Goal: Task Accomplishment & Management: Manage account settings

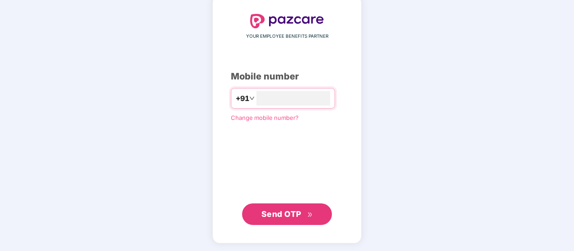
scroll to position [45, 0]
drag, startPoint x: 284, startPoint y: 212, endPoint x: 288, endPoint y: 211, distance: 4.7
click at [284, 212] on span "Send OTP" at bounding box center [281, 213] width 40 height 9
click at [293, 209] on span "Send OTP" at bounding box center [281, 213] width 40 height 9
click at [278, 217] on span "Send OTP" at bounding box center [281, 213] width 40 height 9
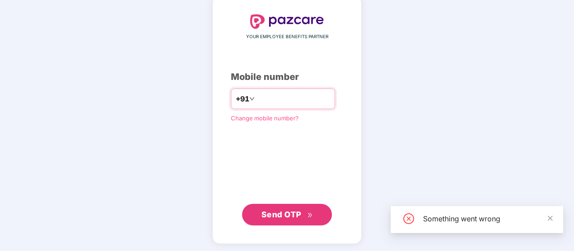
click at [302, 102] on input "**********" at bounding box center [293, 99] width 74 height 14
type input "*"
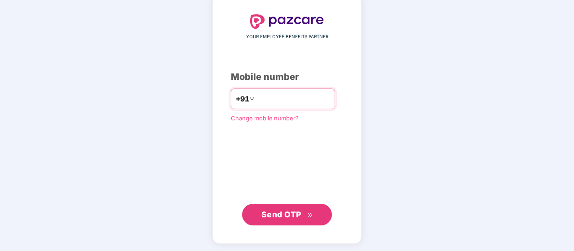
type input "**********"
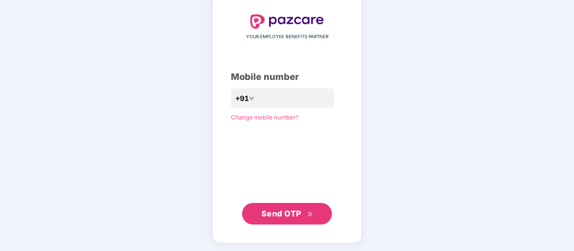
click at [277, 227] on div "**********" at bounding box center [286, 119] width 149 height 247
click at [282, 219] on span "Send OTP" at bounding box center [287, 213] width 52 height 13
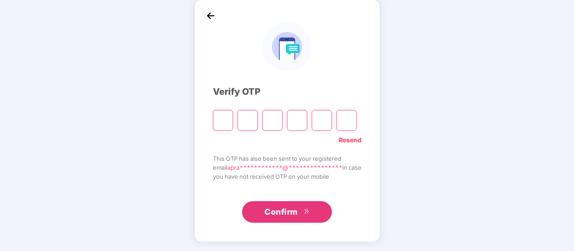
scroll to position [41, 0]
type input "*"
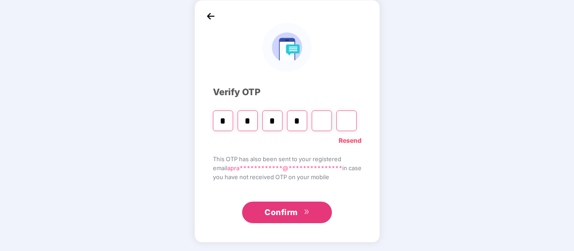
type input "*"
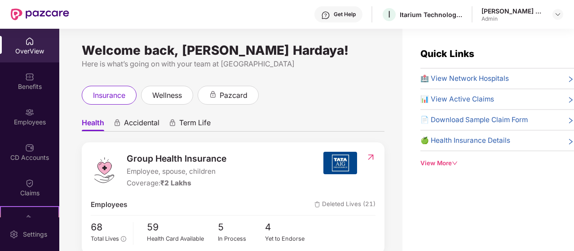
scroll to position [48, 0]
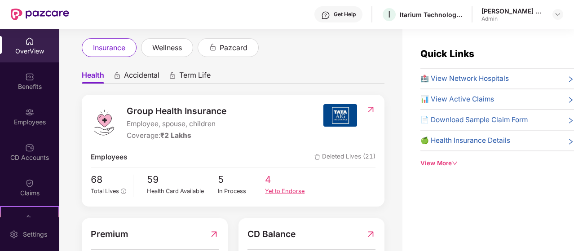
click at [276, 188] on div "Yet to Endorse" at bounding box center [289, 191] width 48 height 9
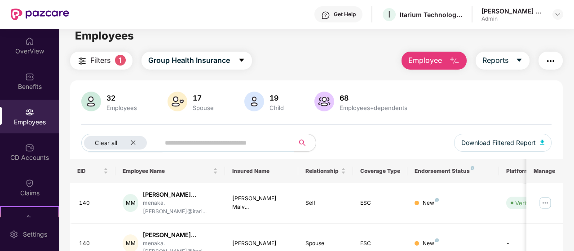
scroll to position [8, 0]
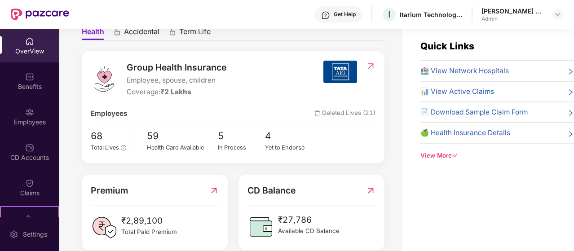
scroll to position [90, 0]
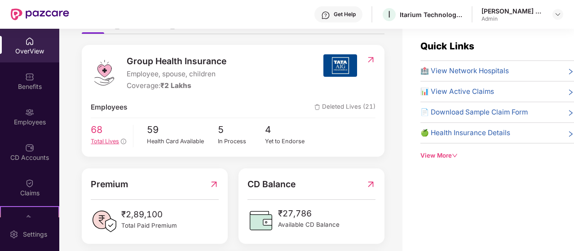
click at [100, 142] on span "Total Lives" at bounding box center [105, 141] width 28 height 7
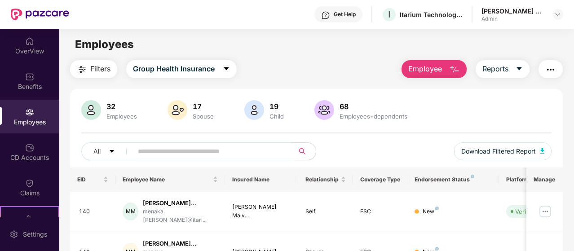
scroll to position [0, 0]
click at [110, 152] on icon "caret-down" at bounding box center [112, 151] width 6 height 6
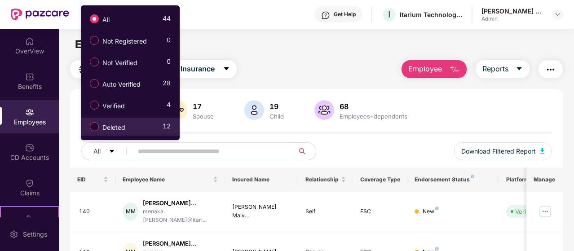
click at [102, 128] on span "Deleted" at bounding box center [114, 128] width 30 height 10
